Goal: Navigation & Orientation: Find specific page/section

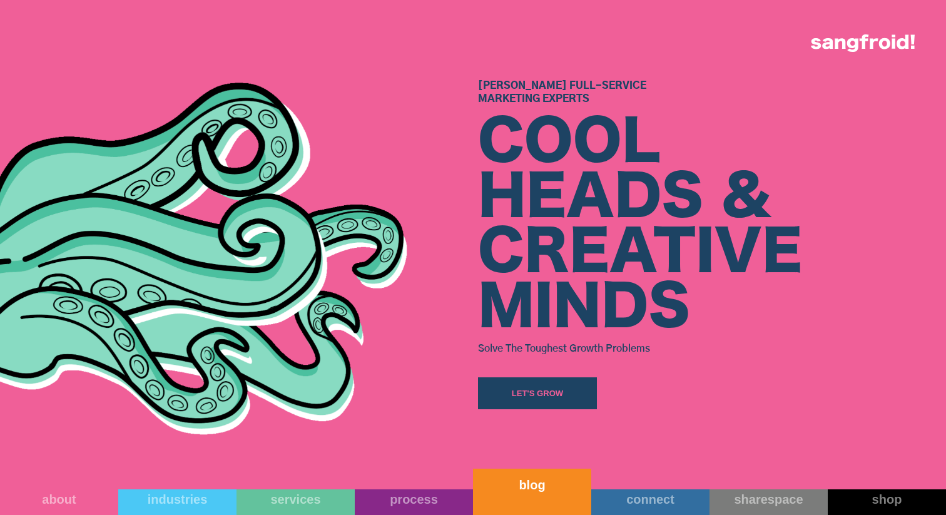
click at [526, 495] on link "blog" at bounding box center [532, 492] width 118 height 46
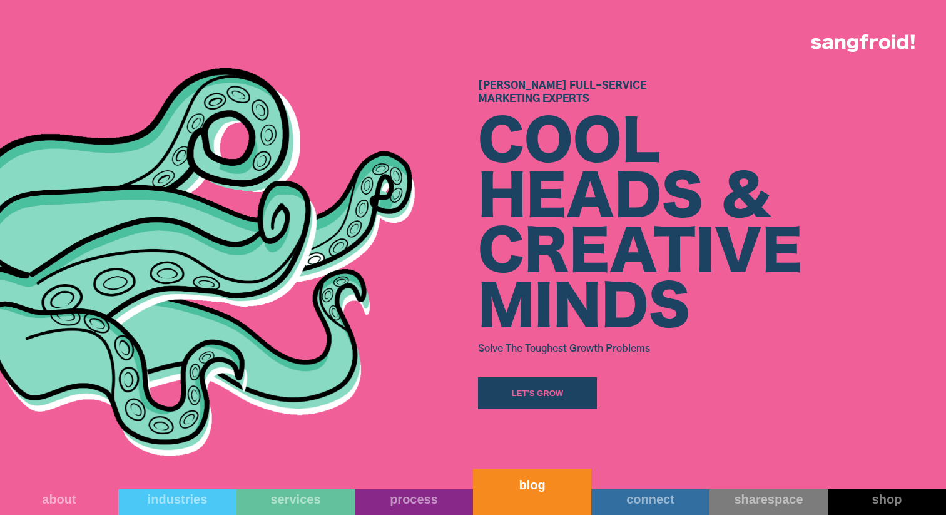
click at [526, 484] on div "blog" at bounding box center [532, 484] width 118 height 15
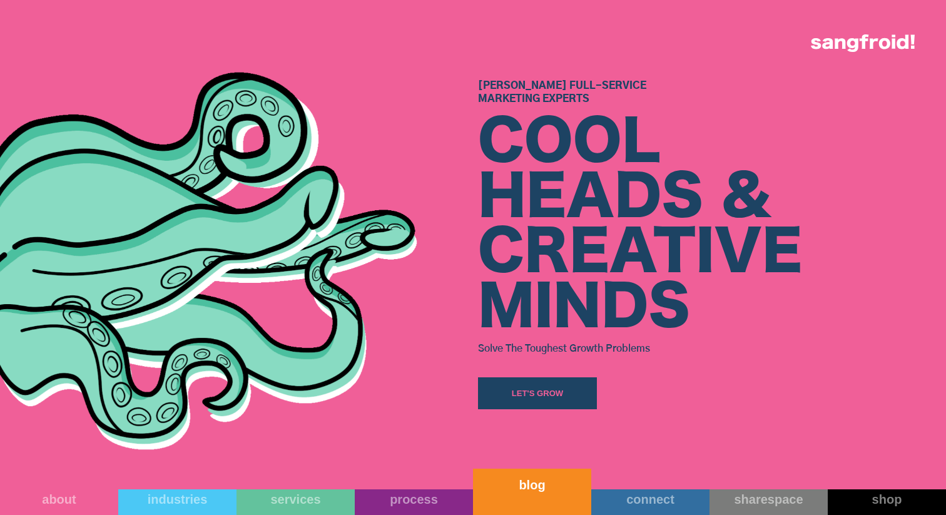
click at [526, 484] on div "blog" at bounding box center [532, 484] width 118 height 15
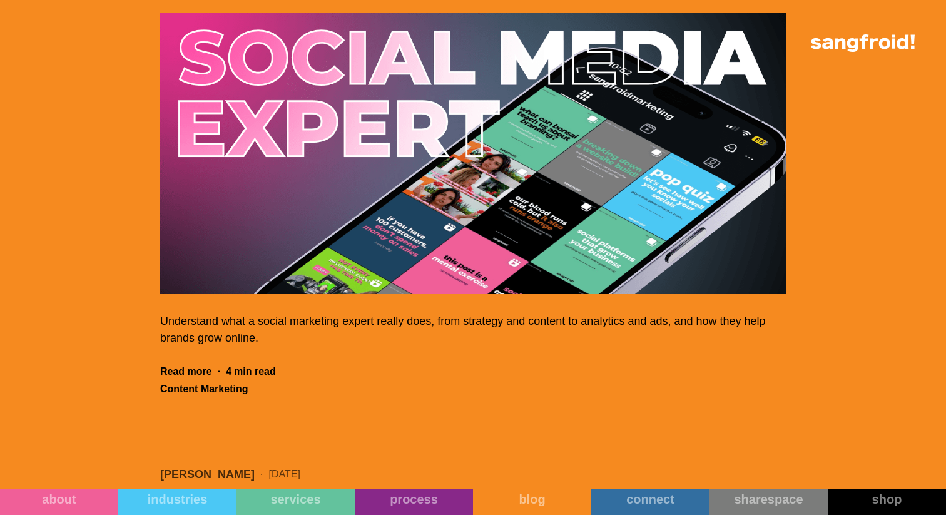
scroll to position [1266, 0]
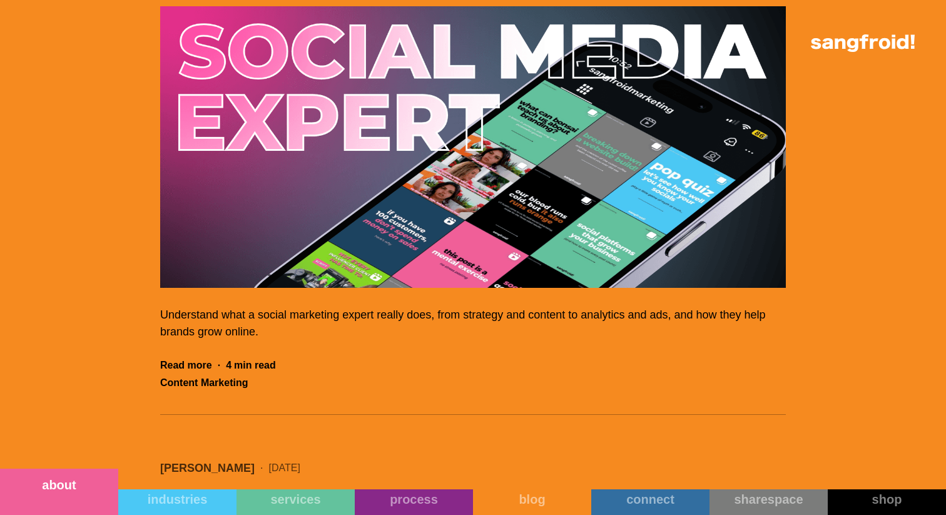
click at [56, 499] on link "about" at bounding box center [59, 492] width 118 height 46
